Goal: Navigation & Orientation: Understand site structure

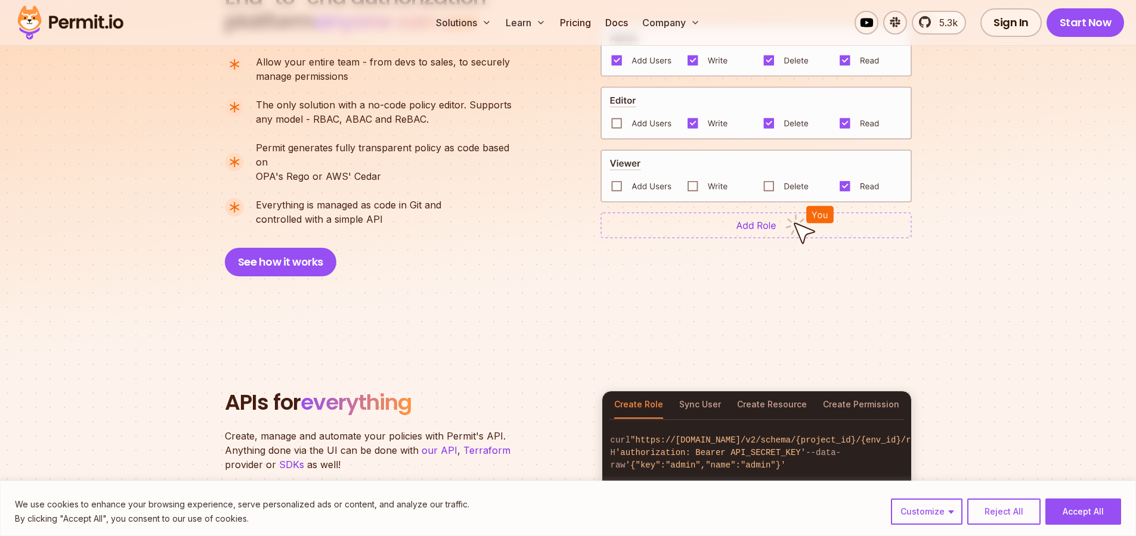
scroll to position [1001, 0]
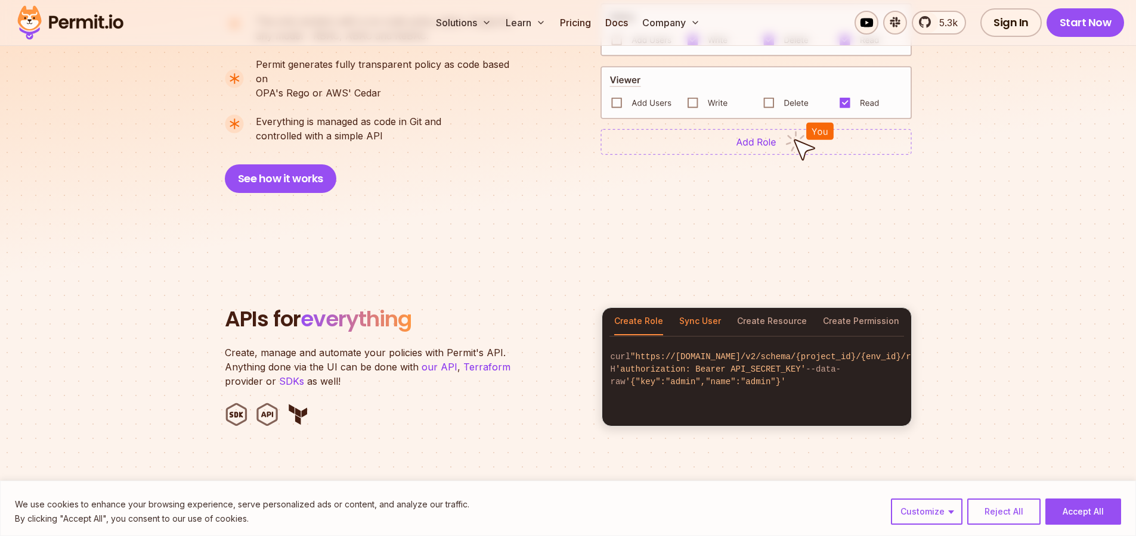
click at [696, 308] on button "Sync User" at bounding box center [700, 321] width 42 height 27
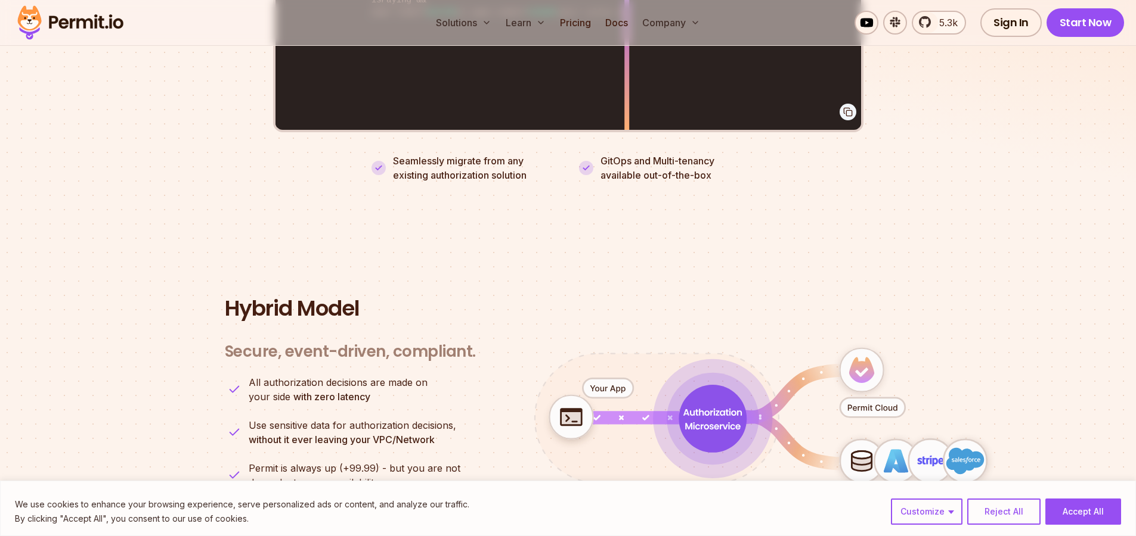
scroll to position [3004, 0]
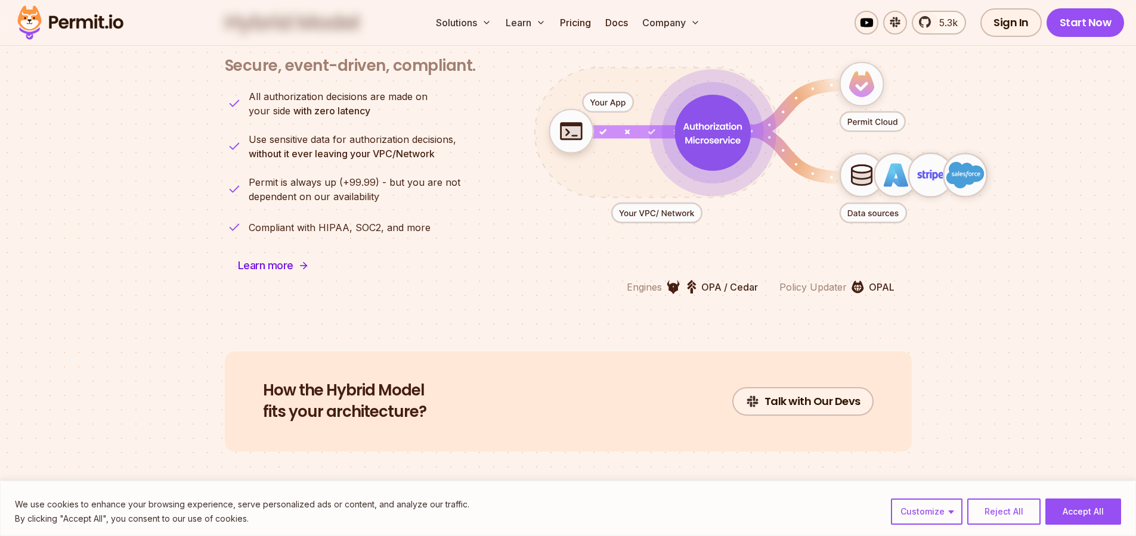
drag, startPoint x: 711, startPoint y: 117, endPoint x: 754, endPoint y: 200, distance: 93.3
click at [754, 200] on icon "animation" at bounding box center [760, 142] width 527 height 231
click at [757, 202] on icon "animation" at bounding box center [760, 142] width 527 height 231
click at [854, 169] on icon "animation" at bounding box center [861, 177] width 20 height 16
click at [887, 164] on icon "animation" at bounding box center [893, 175] width 21 height 23
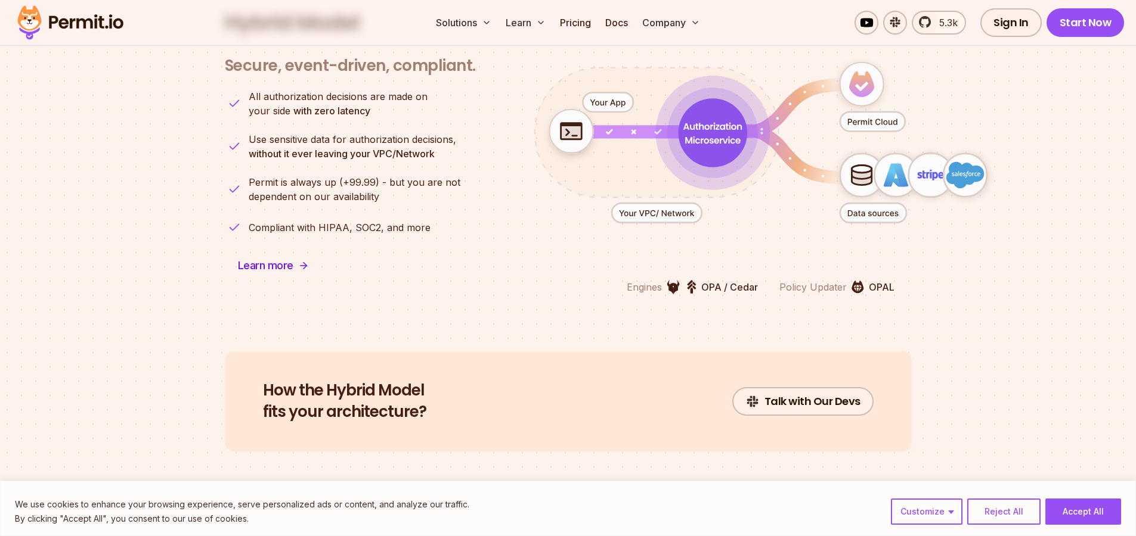
drag, startPoint x: 955, startPoint y: 158, endPoint x: 925, endPoint y: 225, distance: 73.4
click at [925, 225] on icon "animation" at bounding box center [760, 142] width 527 height 231
click at [894, 280] on div "Engines OPA / Cedar Policy Updater OPAL" at bounding box center [760, 287] width 287 height 15
click at [827, 280] on p "Policy Updater" at bounding box center [812, 287] width 67 height 14
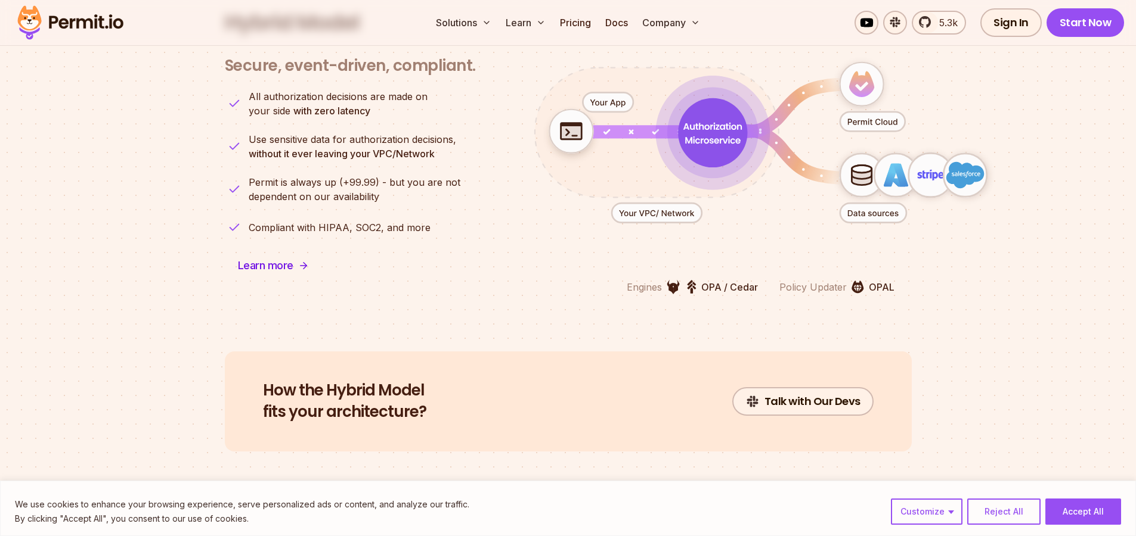
click at [827, 280] on p "Policy Updater" at bounding box center [812, 287] width 67 height 14
click at [755, 305] on section "Hybrid Model Secure, event-driven, compliant. Engines OPA / Cedar Policy Update…" at bounding box center [568, 153] width 1136 height 398
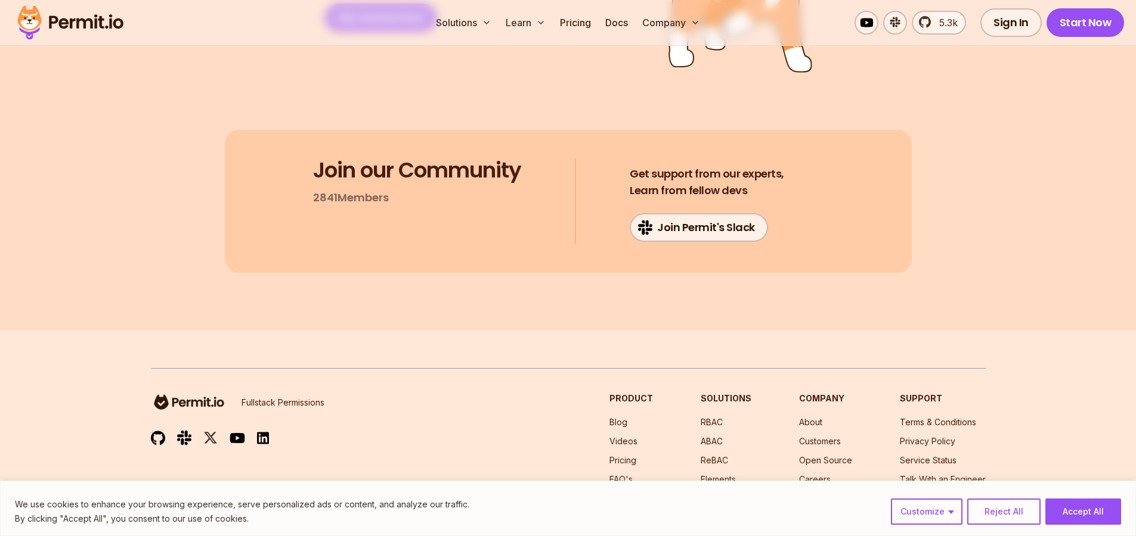
scroll to position [6392, 0]
